Goal: Information Seeking & Learning: Learn about a topic

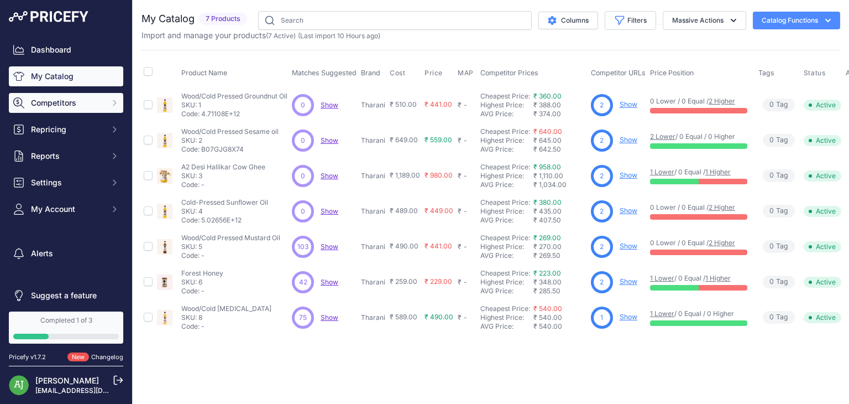
click at [49, 108] on span "Competitors" at bounding box center [67, 102] width 72 height 11
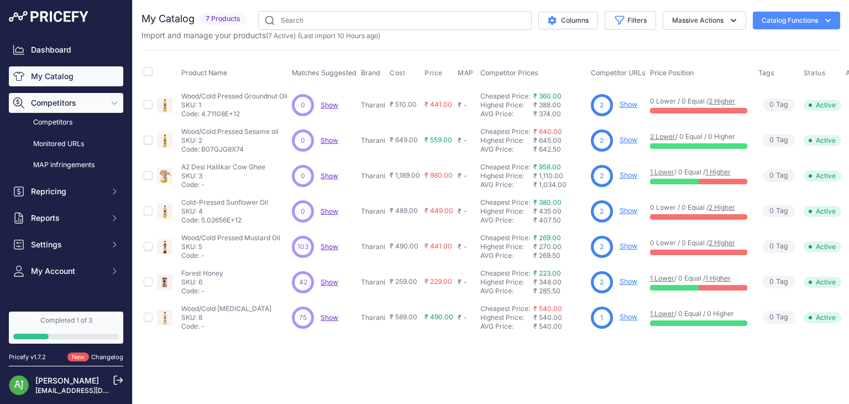
click at [49, 108] on span "Competitors" at bounding box center [67, 102] width 72 height 11
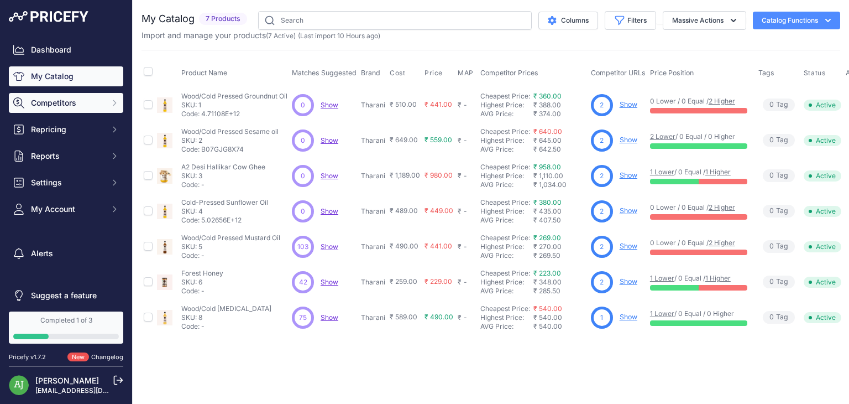
click at [49, 108] on span "Competitors" at bounding box center [67, 102] width 72 height 11
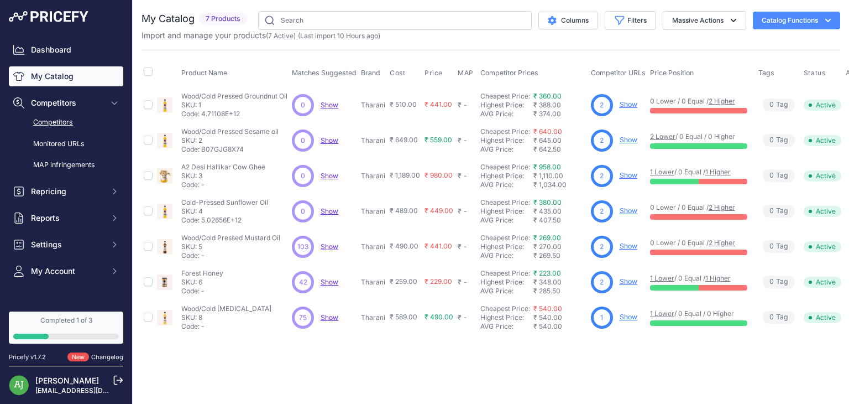
click at [53, 123] on link "Competitors" at bounding box center [66, 122] width 114 height 19
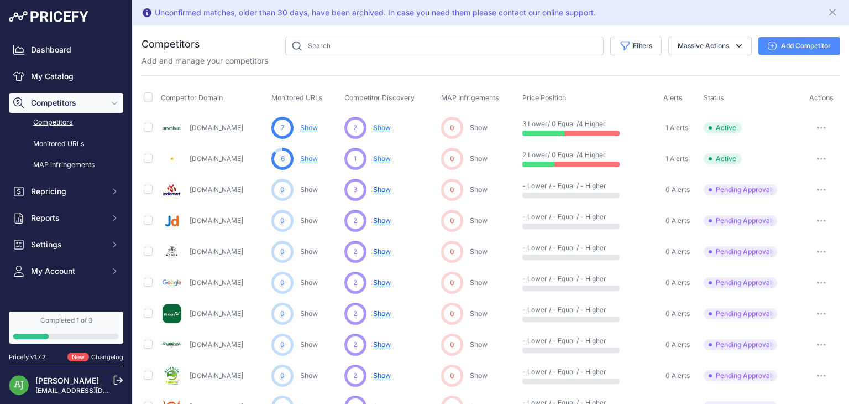
click at [88, 108] on button "Competitors" at bounding box center [66, 103] width 114 height 20
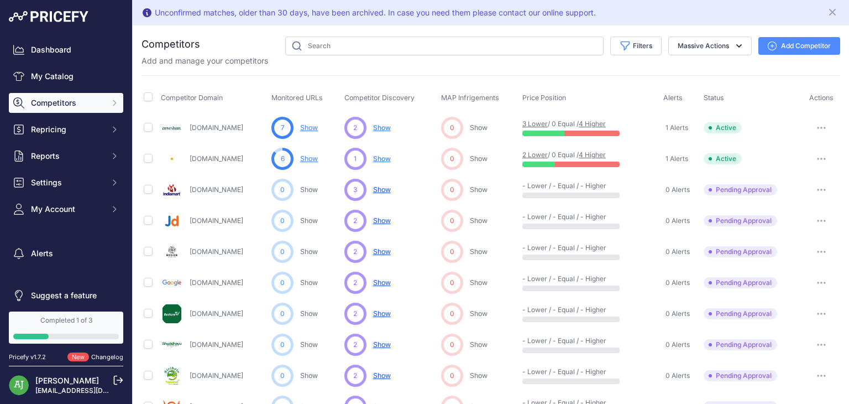
click at [88, 108] on button "Competitors" at bounding box center [66, 103] width 114 height 20
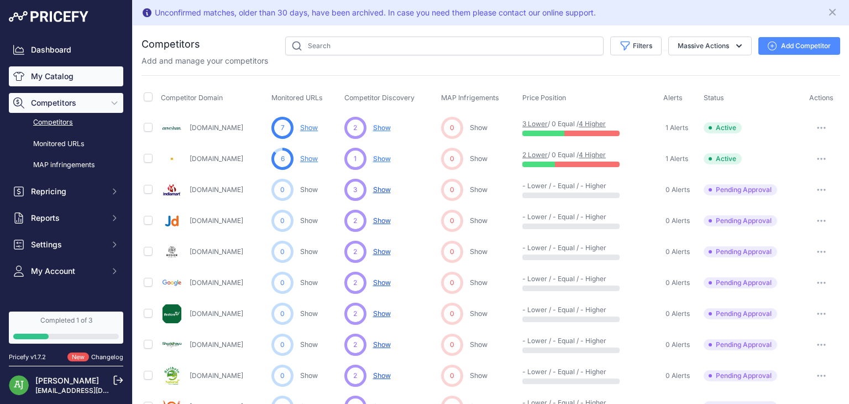
click at [62, 74] on link "My Catalog" at bounding box center [66, 76] width 114 height 20
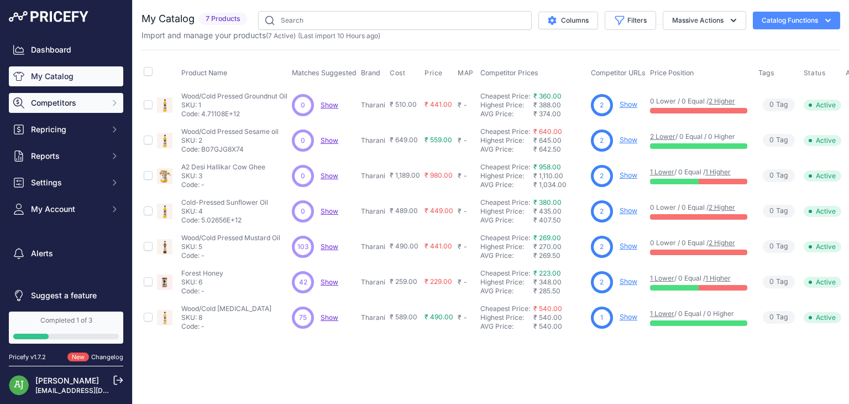
click at [73, 103] on span "Competitors" at bounding box center [67, 102] width 72 height 11
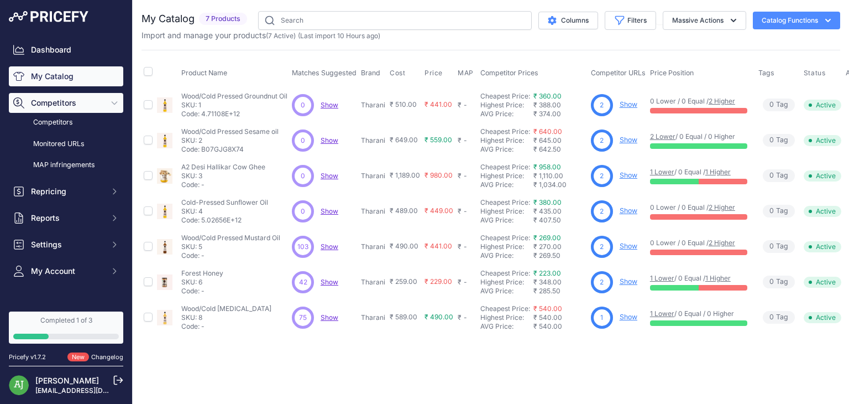
click at [112, 102] on icon "Sidebar" at bounding box center [114, 103] width 5 height 3
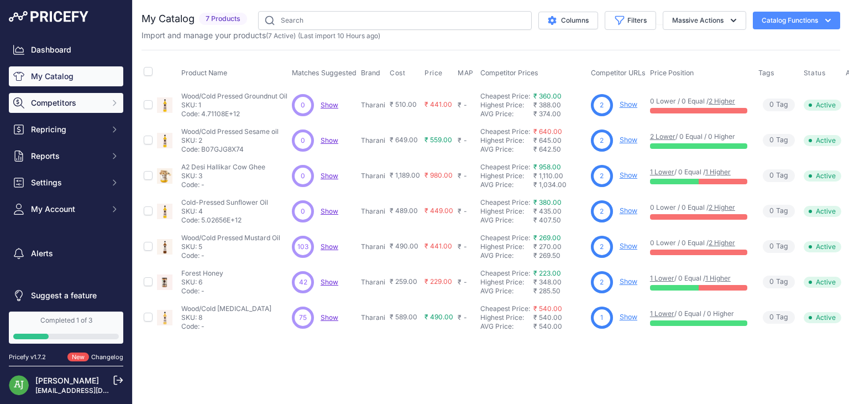
click at [110, 102] on icon "Sidebar" at bounding box center [114, 102] width 9 height 9
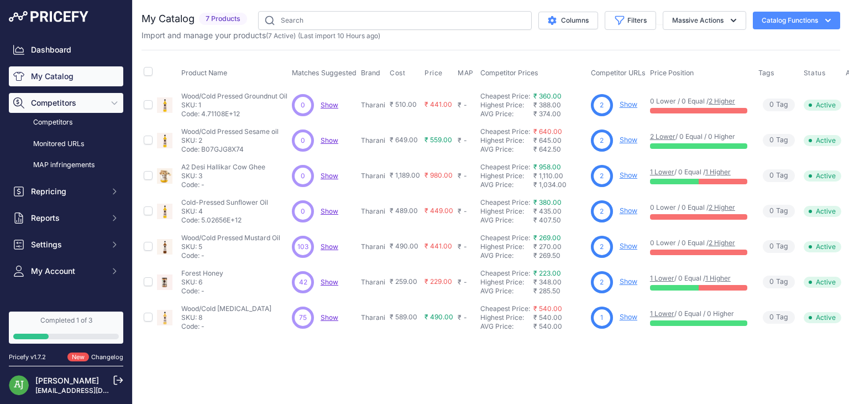
click at [112, 102] on icon "Sidebar" at bounding box center [114, 103] width 5 height 3
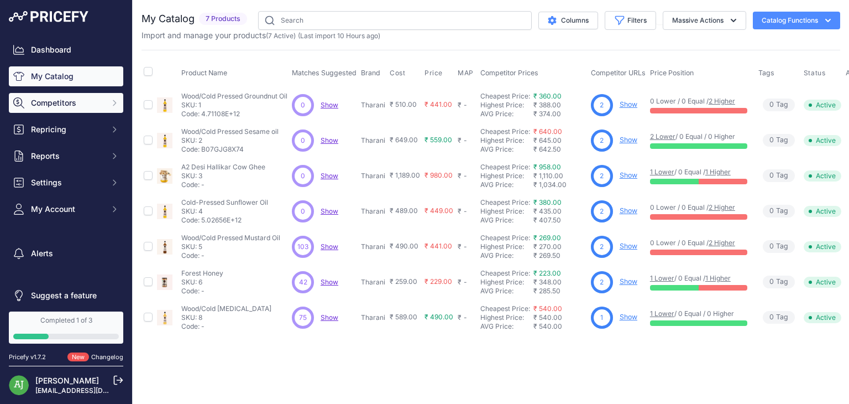
click at [66, 101] on span "Competitors" at bounding box center [67, 102] width 72 height 11
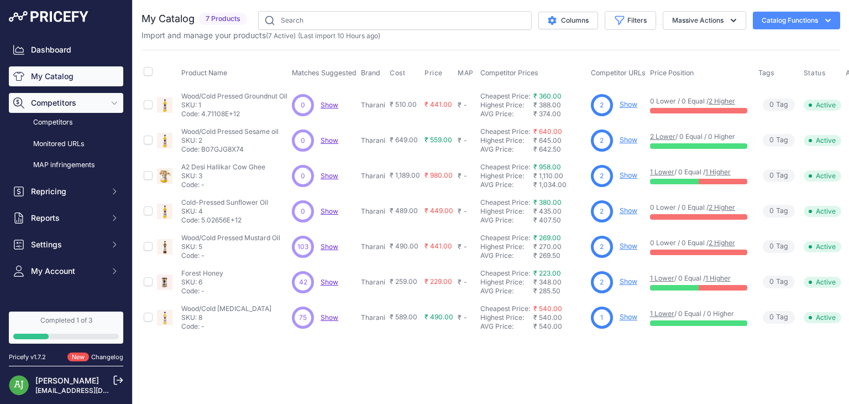
click at [66, 101] on span "Competitors" at bounding box center [67, 102] width 72 height 11
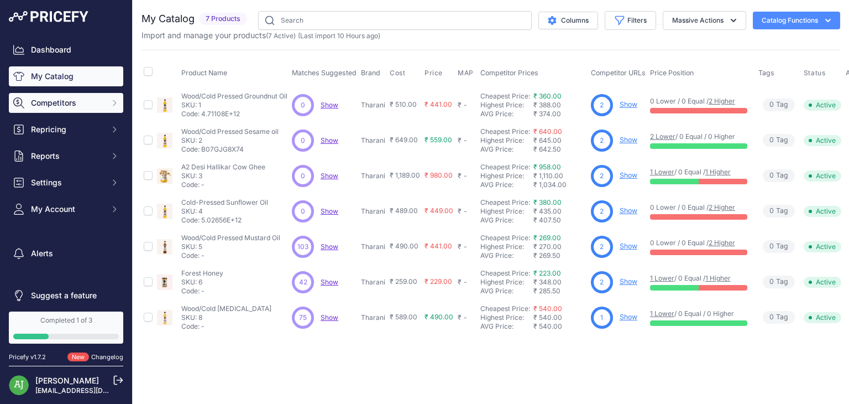
click at [66, 101] on span "Competitors" at bounding box center [67, 102] width 72 height 11
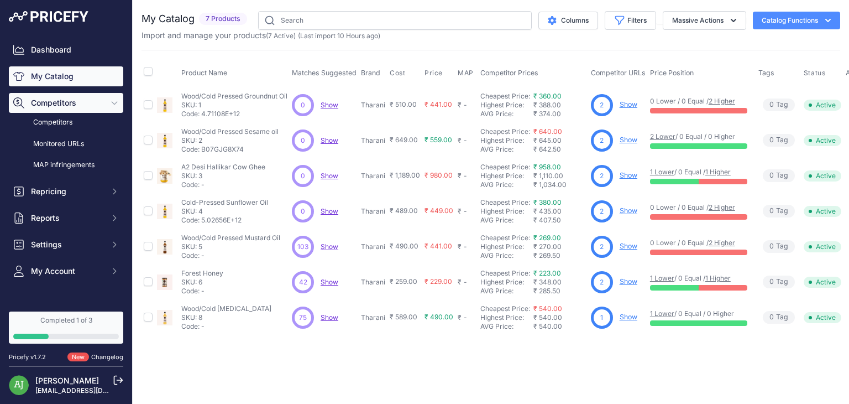
click at [66, 101] on span "Competitors" at bounding box center [67, 102] width 72 height 11
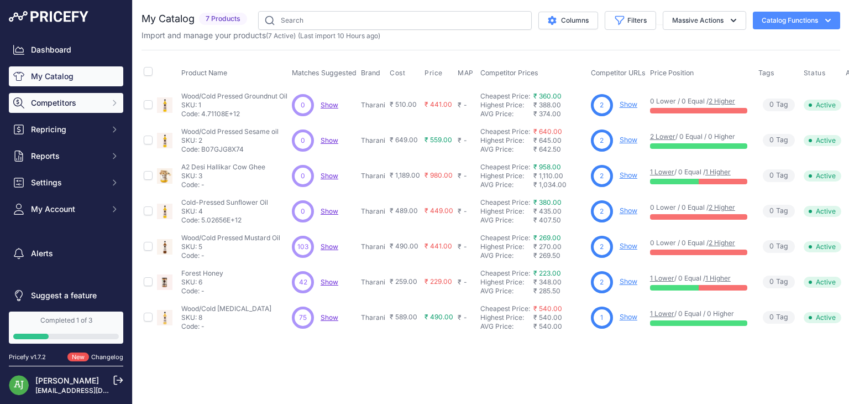
click at [66, 101] on span "Competitors" at bounding box center [67, 102] width 72 height 11
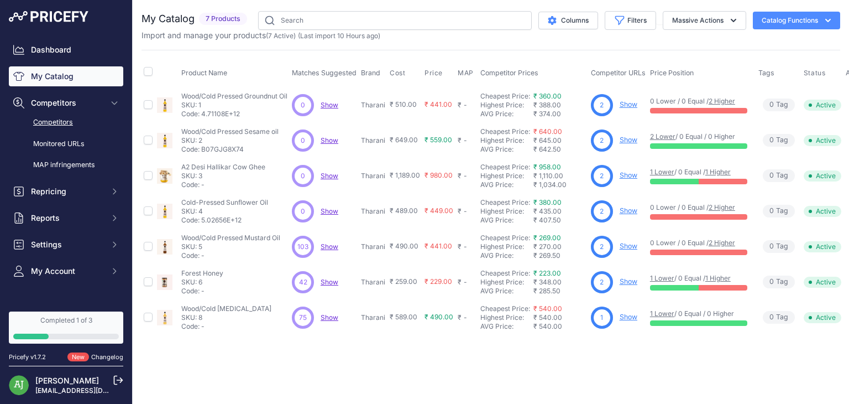
click at [67, 124] on link "Competitors" at bounding box center [66, 122] width 114 height 19
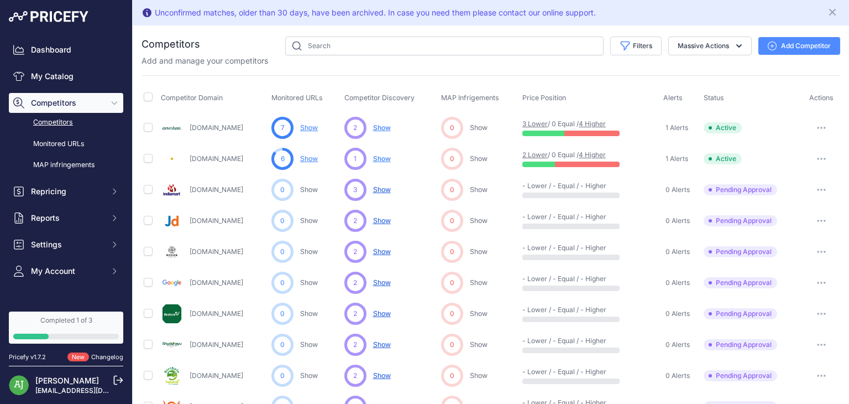
click at [212, 129] on link "Anveshan.farm" at bounding box center [217, 127] width 54 height 8
click at [77, 217] on span "Reports" at bounding box center [67, 217] width 72 height 11
click at [70, 107] on span "Competitors" at bounding box center [67, 102] width 72 height 11
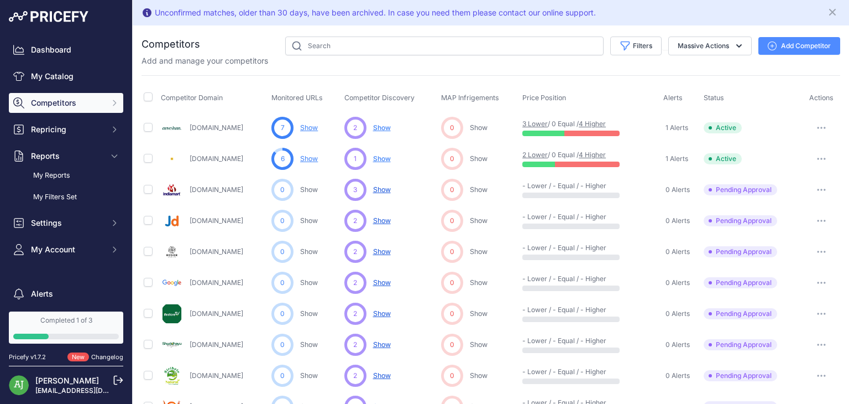
click at [70, 107] on span "Competitors" at bounding box center [67, 102] width 72 height 11
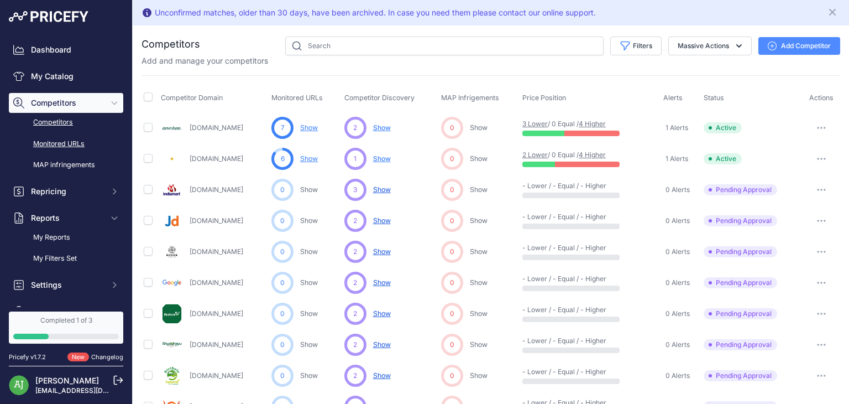
click at [73, 143] on link "Monitored URLs" at bounding box center [66, 143] width 114 height 19
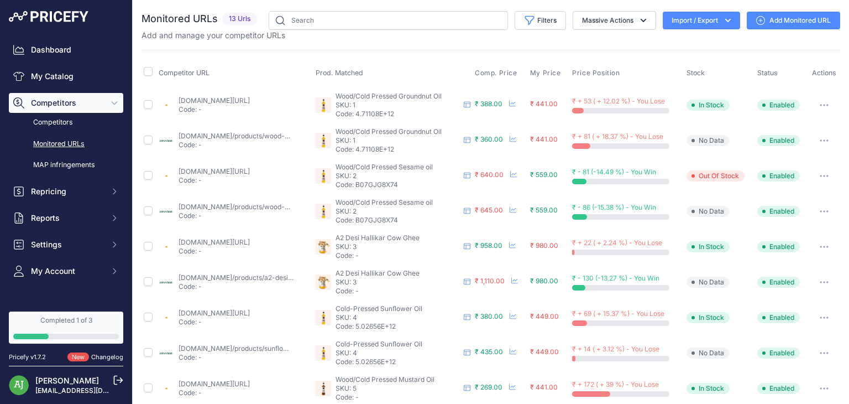
click at [110, 101] on icon "Sidebar" at bounding box center [114, 102] width 9 height 9
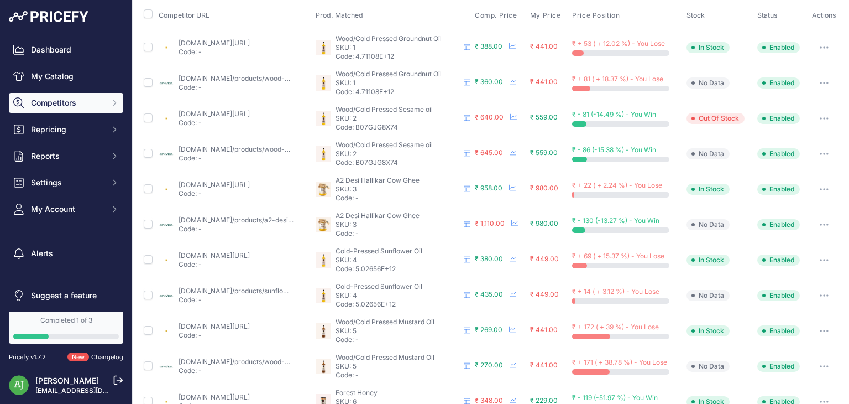
scroll to position [39, 0]
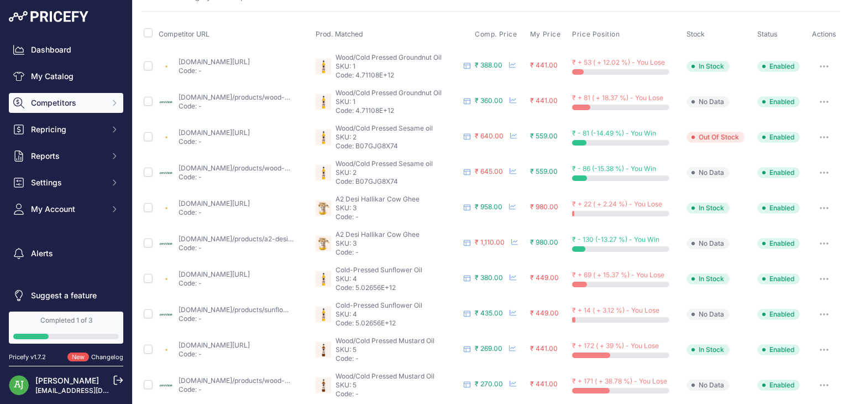
drag, startPoint x: 603, startPoint y: 145, endPoint x: 669, endPoint y: 146, distance: 66.9
click at [669, 146] on td "₹ - 81 (-14.49 %) - You Win" at bounding box center [627, 136] width 114 height 35
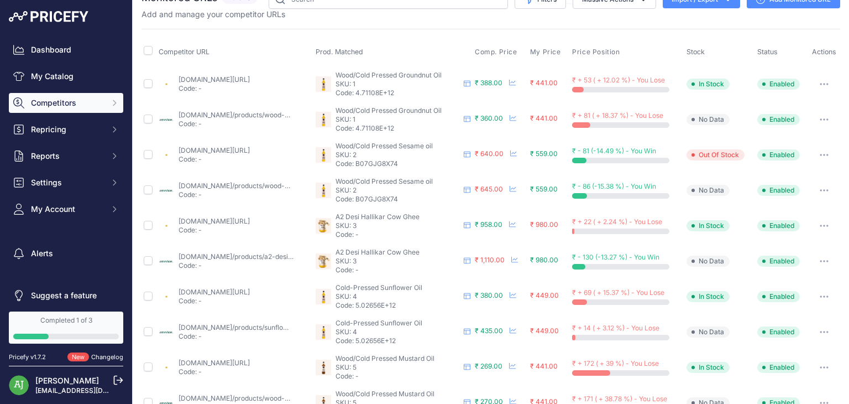
scroll to position [0, 0]
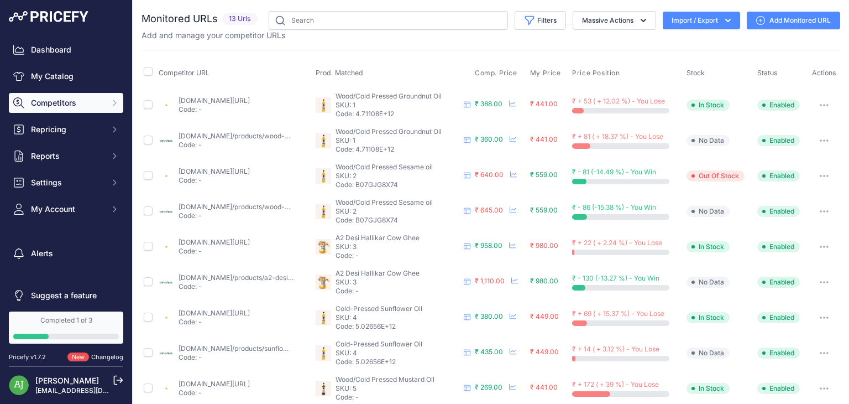
click at [97, 101] on button "Competitors" at bounding box center [66, 103] width 114 height 20
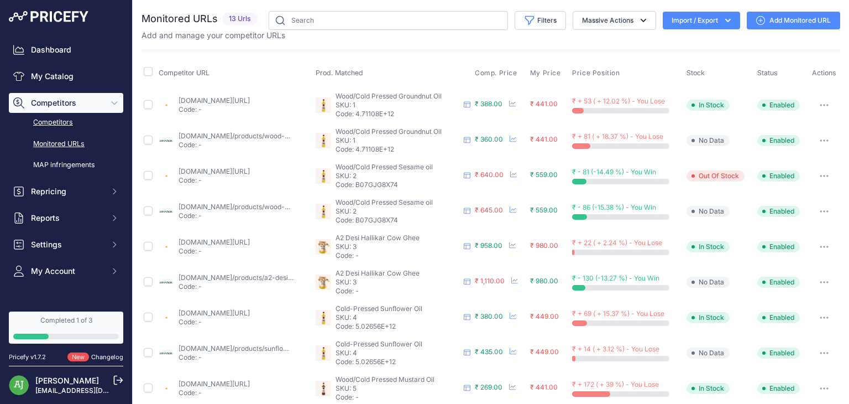
click at [73, 126] on link "Competitors" at bounding box center [66, 122] width 114 height 19
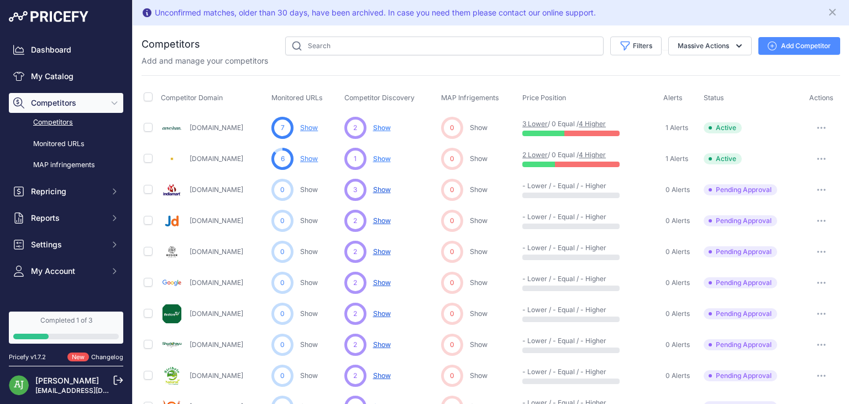
click at [64, 122] on link "Competitors" at bounding box center [66, 122] width 114 height 19
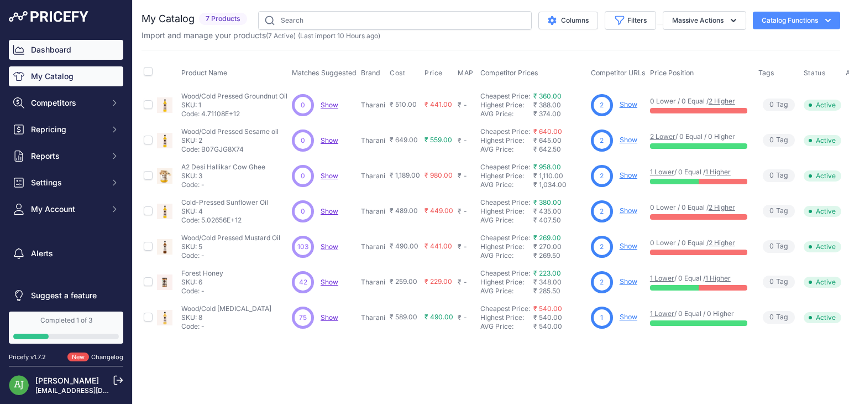
click at [70, 55] on link "Dashboard" at bounding box center [66, 50] width 114 height 20
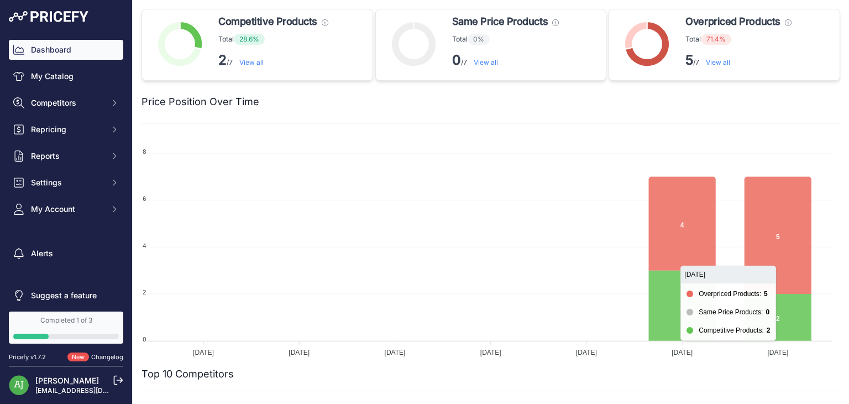
click at [717, 219] on foreignobject at bounding box center [487, 247] width 690 height 221
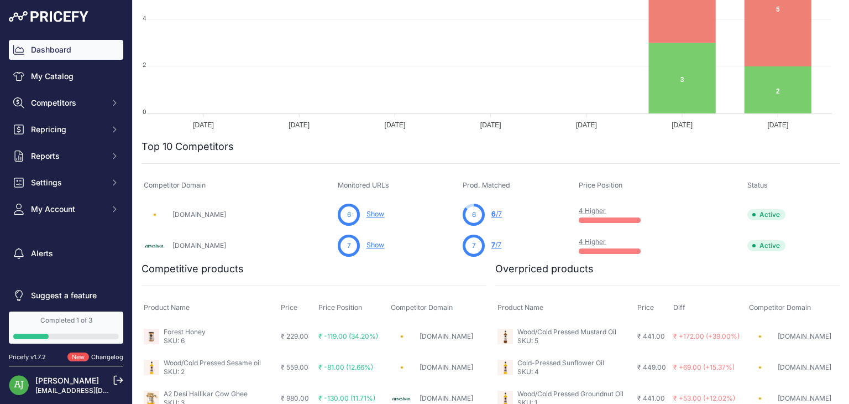
scroll to position [226, 0]
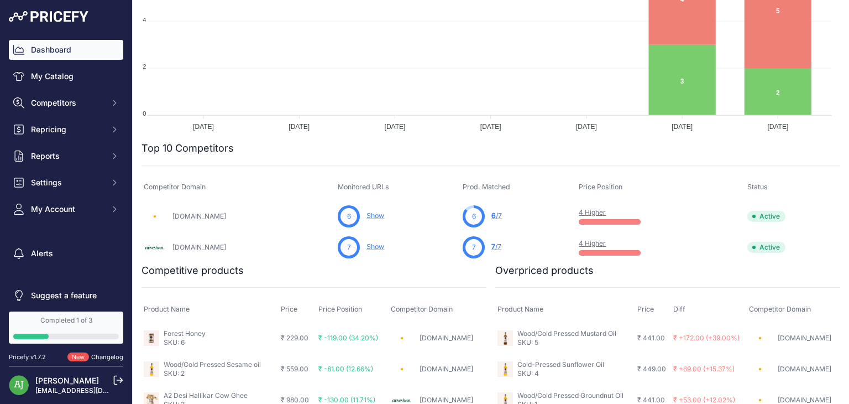
click at [491, 216] on span "6" at bounding box center [493, 215] width 4 height 8
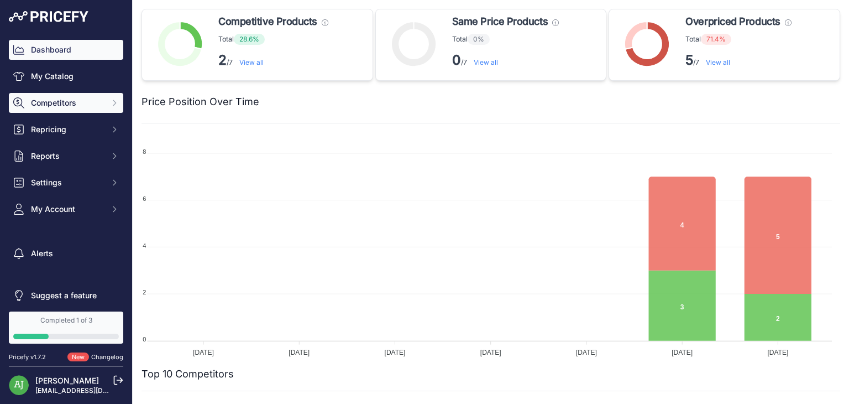
click at [88, 103] on span "Competitors" at bounding box center [67, 102] width 72 height 11
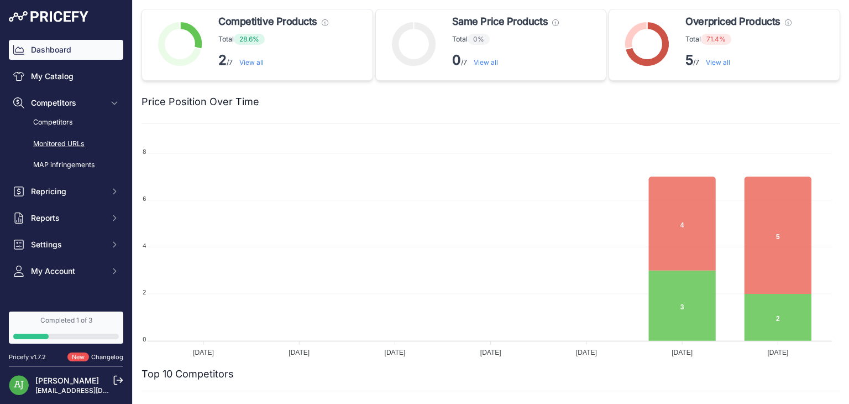
click at [71, 144] on link "Monitored URLs" at bounding box center [66, 143] width 114 height 19
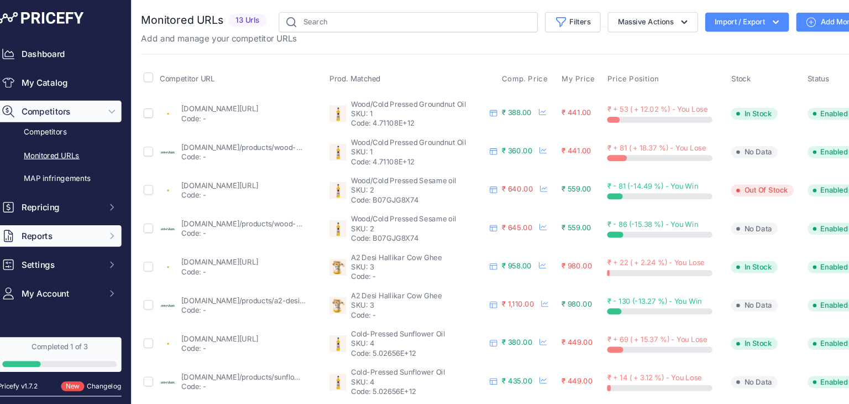
click at [95, 218] on span "Reports" at bounding box center [67, 217] width 72 height 11
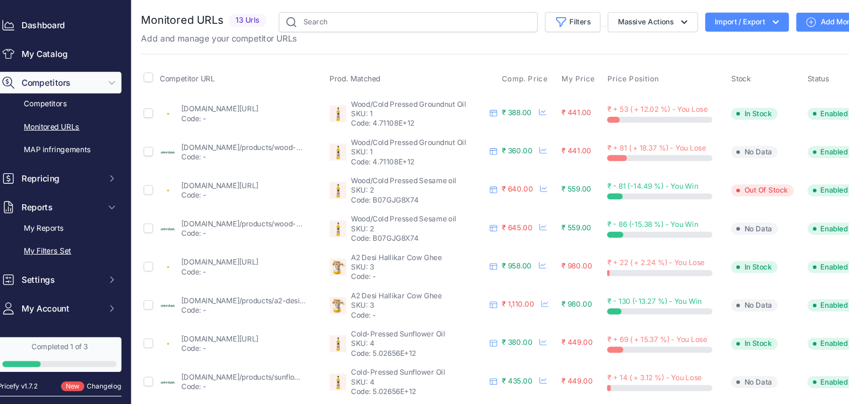
scroll to position [29, 0]
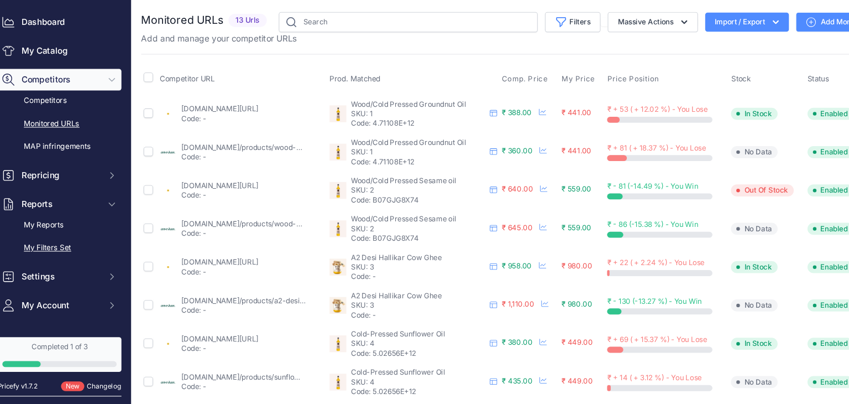
click at [85, 255] on span "Settings" at bounding box center [67, 255] width 72 height 11
click at [62, 130] on link "MAP infringements" at bounding box center [66, 135] width 114 height 19
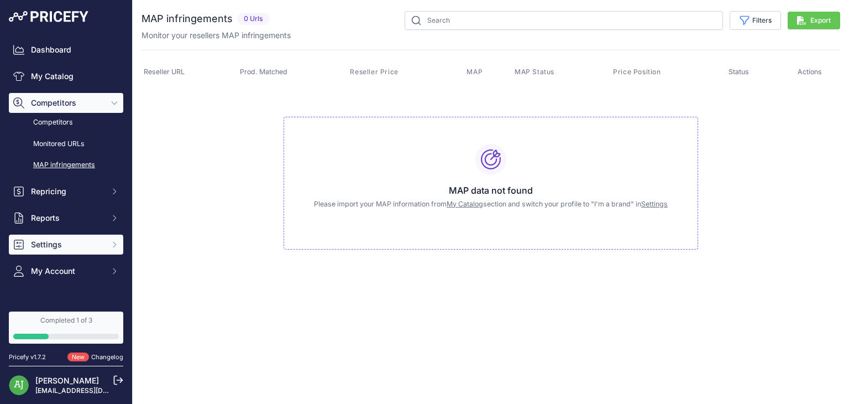
click at [74, 250] on button "Settings" at bounding box center [66, 244] width 114 height 20
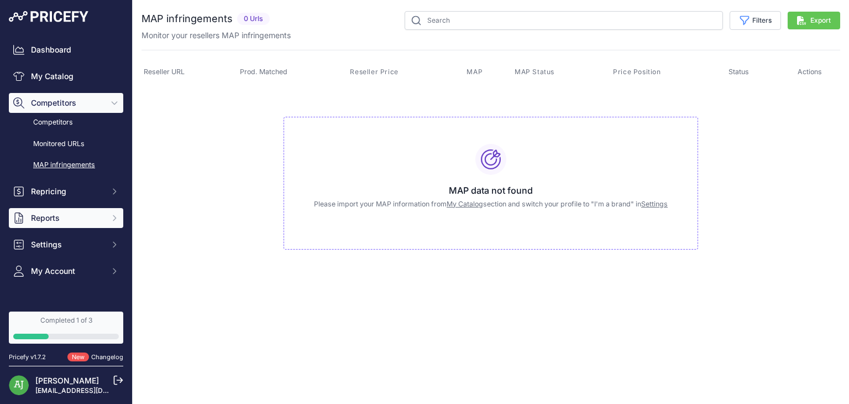
click at [63, 222] on span "Reports" at bounding box center [67, 217] width 72 height 11
